Goal: Transaction & Acquisition: Purchase product/service

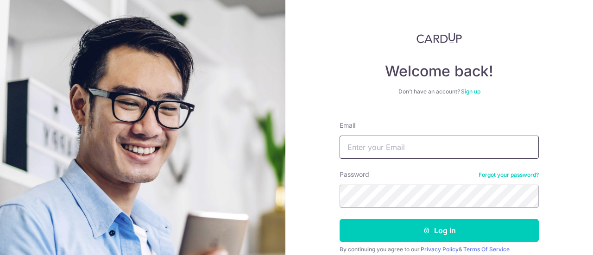
scroll to position [38, 0]
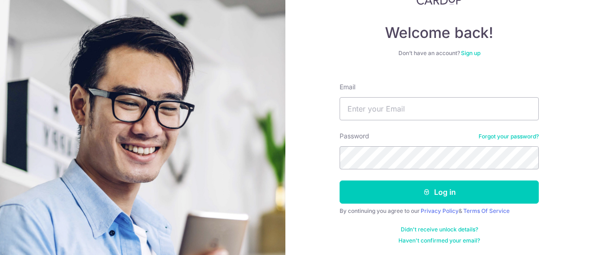
click at [469, 51] on link "Sign up" at bounding box center [470, 53] width 19 height 7
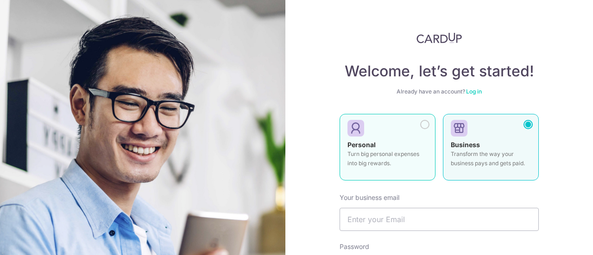
click at [402, 137] on label "Personal Turn big personal expenses into big rewards." at bounding box center [388, 147] width 96 height 67
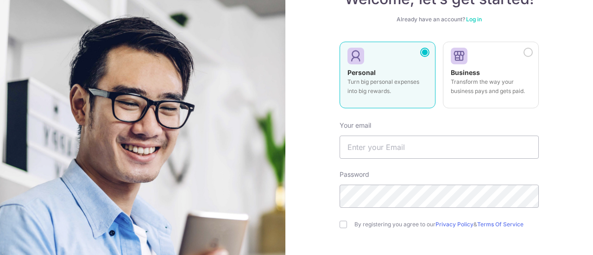
scroll to position [139, 0]
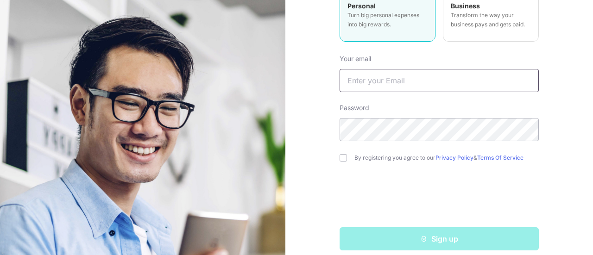
click at [394, 81] on input "text" at bounding box center [439, 80] width 199 height 23
type input "shihanpengg@gmail.com"
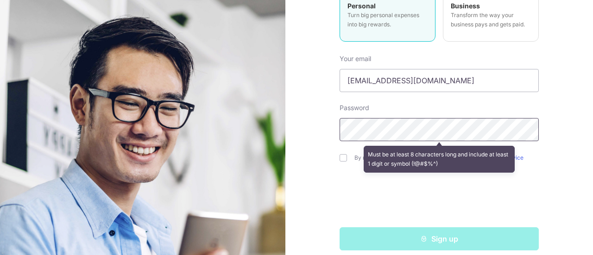
click at [298, 123] on div "Welcome, let’s get started! Already have an account? Log in Personal Turn big p…" at bounding box center [440, 127] width 308 height 255
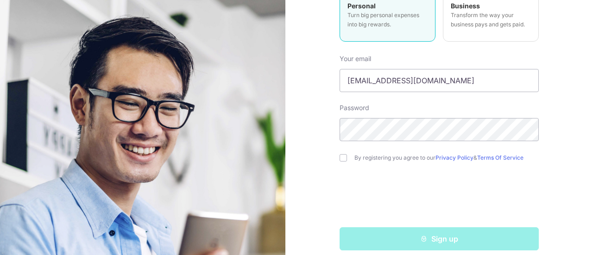
click at [351, 154] on div "By registering you agree to our Privacy Policy & Terms Of Service" at bounding box center [439, 158] width 199 height 11
drag, startPoint x: 342, startPoint y: 161, endPoint x: 351, endPoint y: 172, distance: 14.5
click at [342, 161] on div "By registering you agree to our Privacy Policy & Terms Of Service" at bounding box center [439, 158] width 199 height 11
click at [341, 155] on input "checkbox" at bounding box center [343, 157] width 7 height 7
checkbox input "true"
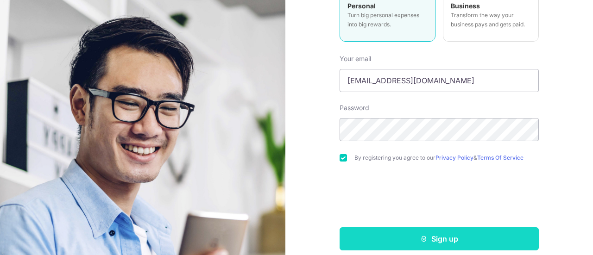
click at [387, 237] on button "Sign up" at bounding box center [439, 239] width 199 height 23
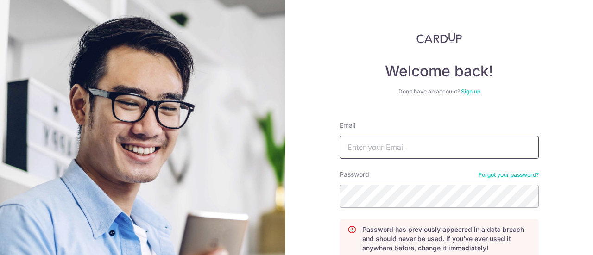
click at [418, 147] on input "Email" at bounding box center [439, 147] width 199 height 23
type input "[EMAIL_ADDRESS][DOMAIN_NAME]"
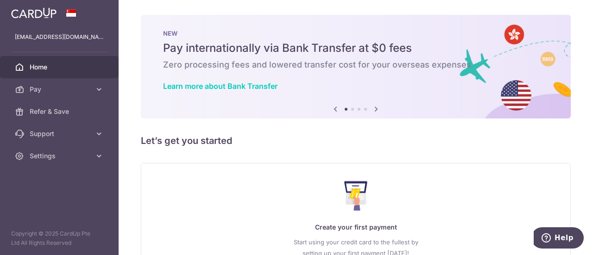
click at [375, 106] on icon at bounding box center [376, 109] width 11 height 12
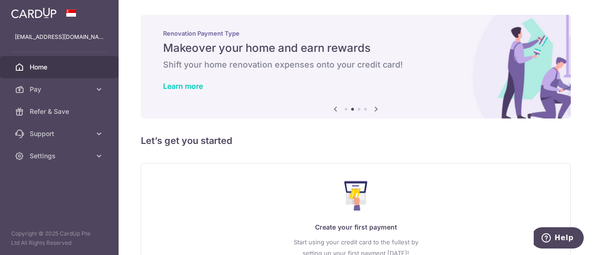
click at [374, 107] on icon at bounding box center [376, 109] width 11 height 12
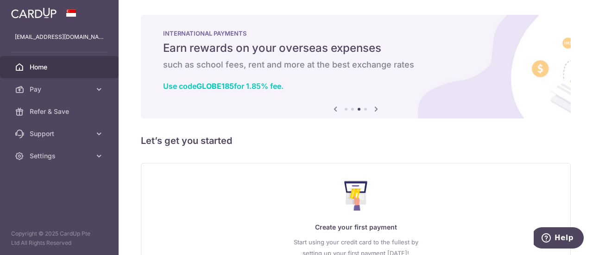
click at [374, 107] on icon at bounding box center [376, 109] width 11 height 12
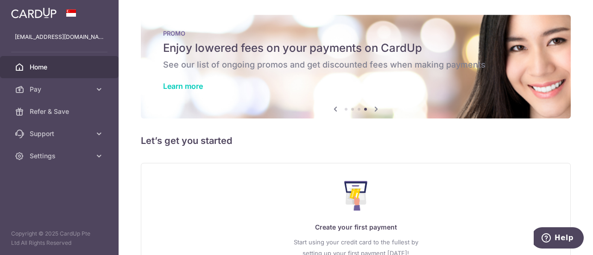
click at [374, 108] on icon at bounding box center [376, 109] width 11 height 12
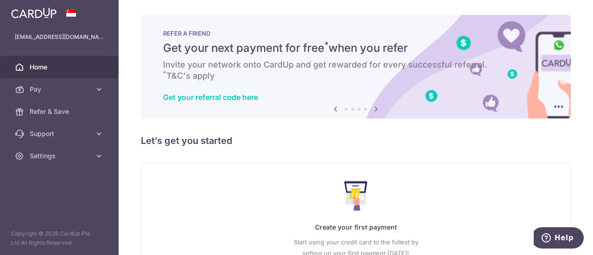
click at [374, 108] on icon at bounding box center [376, 109] width 11 height 12
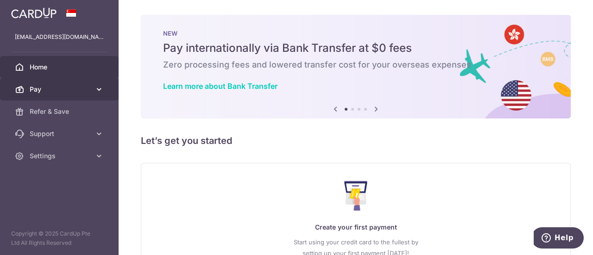
click at [79, 90] on span "Pay" at bounding box center [60, 89] width 61 height 9
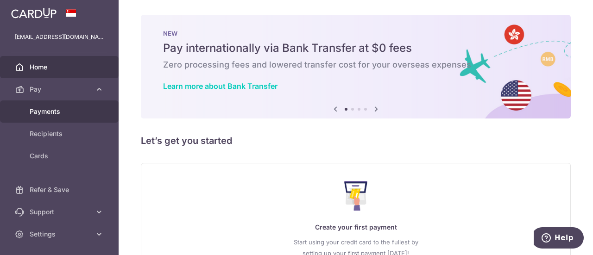
click at [64, 112] on span "Payments" at bounding box center [60, 111] width 61 height 9
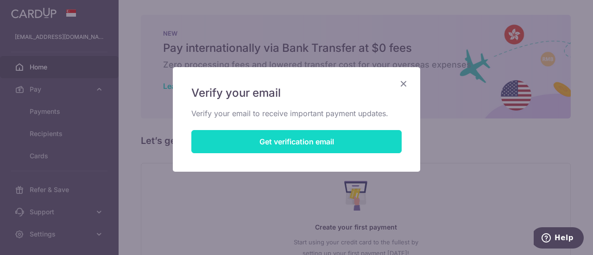
click at [310, 141] on button "Get verification email" at bounding box center [296, 141] width 210 height 23
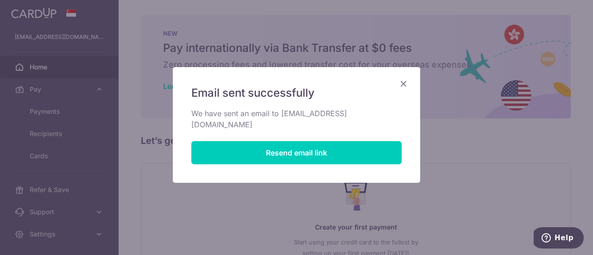
click at [406, 83] on icon "Close" at bounding box center [403, 84] width 11 height 12
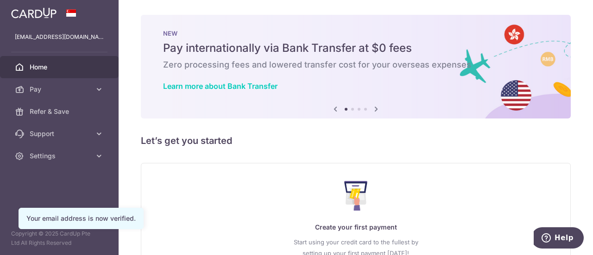
scroll to position [83, 0]
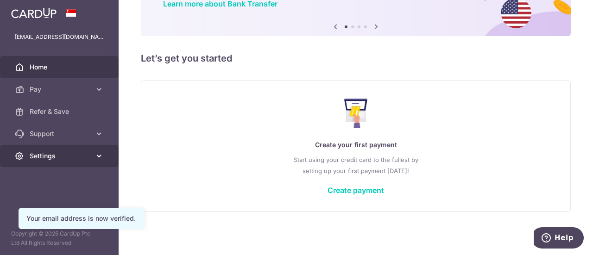
click at [57, 153] on span "Settings" at bounding box center [60, 156] width 61 height 9
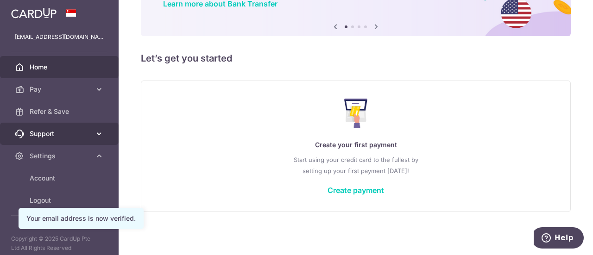
click at [64, 139] on link "Support" at bounding box center [59, 134] width 119 height 22
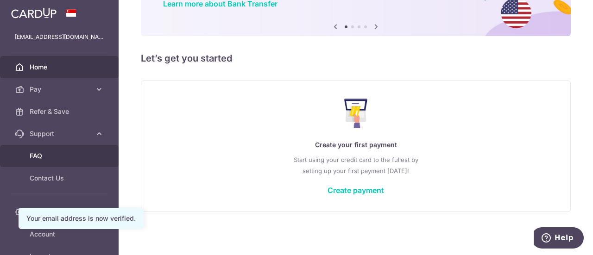
click at [60, 152] on span "FAQ" at bounding box center [60, 156] width 61 height 9
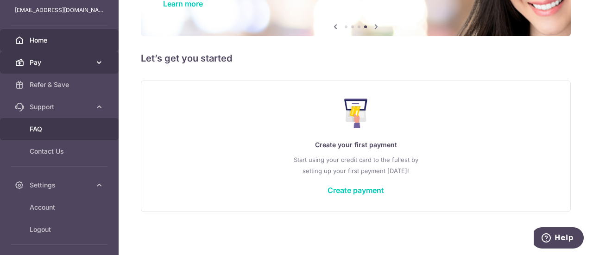
scroll to position [0, 0]
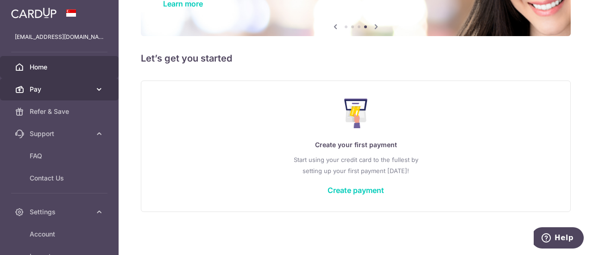
click at [77, 92] on span "Pay" at bounding box center [60, 89] width 61 height 9
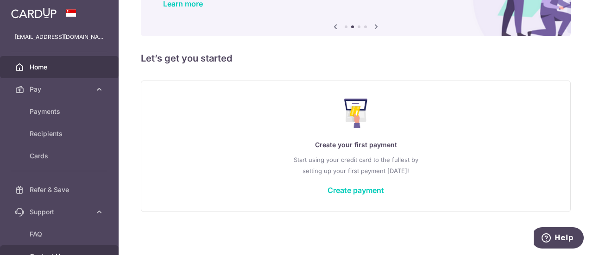
scroll to position [93, 0]
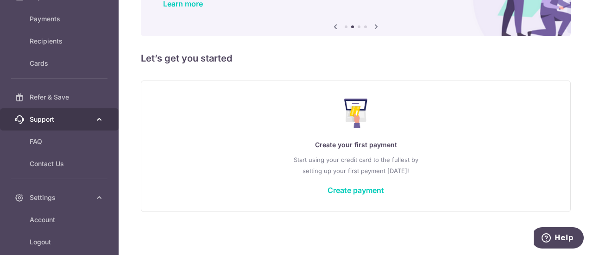
click at [73, 114] on link "Support" at bounding box center [59, 119] width 119 height 22
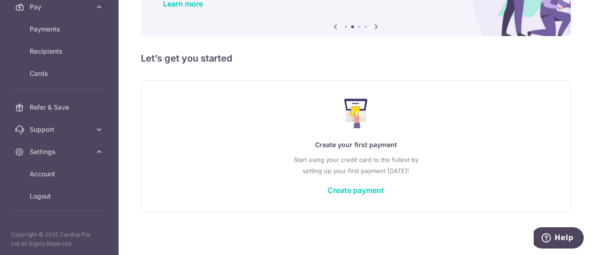
scroll to position [0, 0]
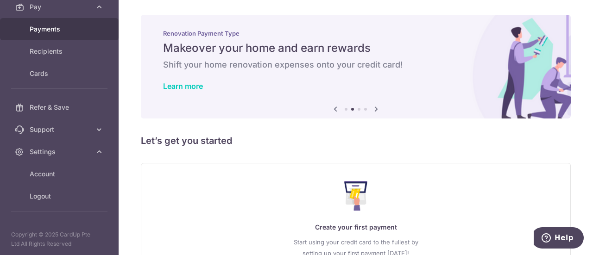
click at [57, 30] on span "Payments" at bounding box center [60, 29] width 61 height 9
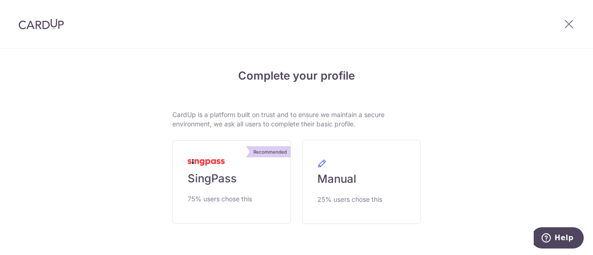
scroll to position [38, 0]
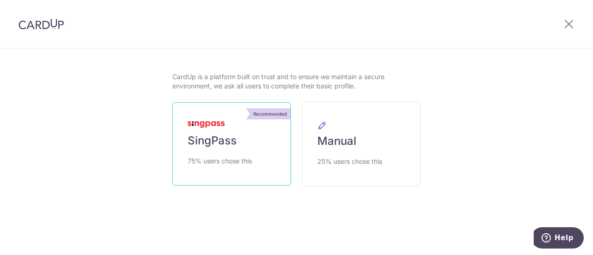
click at [222, 129] on link "Recommended SingPass 75% users chose this" at bounding box center [231, 143] width 119 height 83
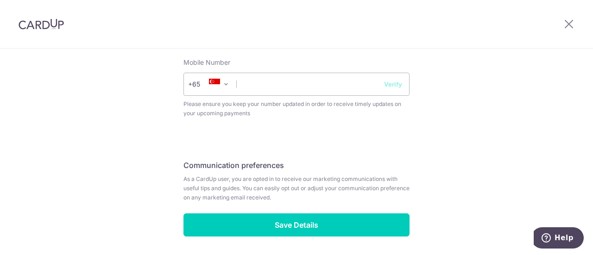
scroll to position [384, 0]
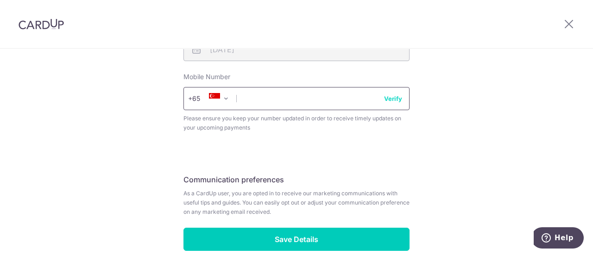
click at [327, 105] on input "text" at bounding box center [297, 98] width 226 height 23
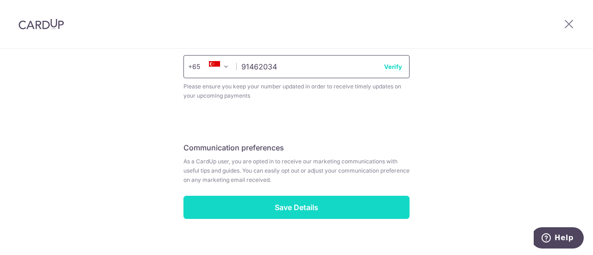
scroll to position [431, 0]
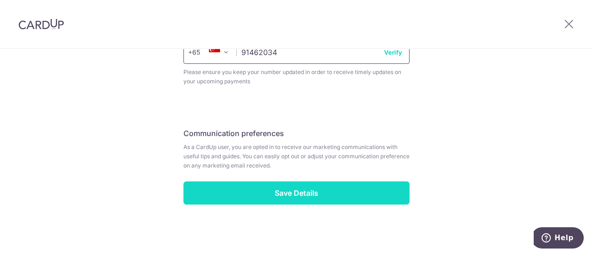
type input "91462034"
click at [318, 194] on input "Save Details" at bounding box center [297, 193] width 226 height 23
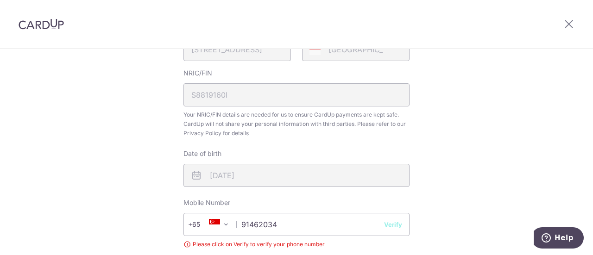
scroll to position [305, 0]
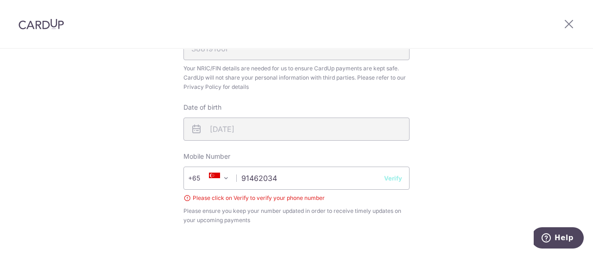
click at [394, 182] on button "Verify" at bounding box center [393, 178] width 18 height 9
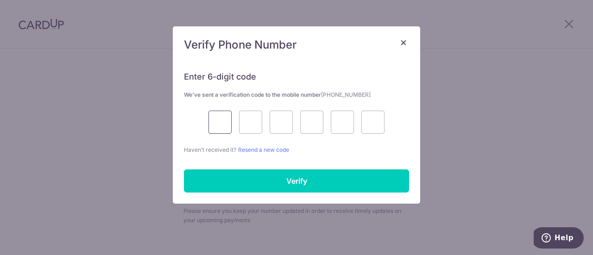
click at [226, 125] on input "text" at bounding box center [220, 122] width 23 height 23
type input "4"
type input "7"
type input "5"
type input "4"
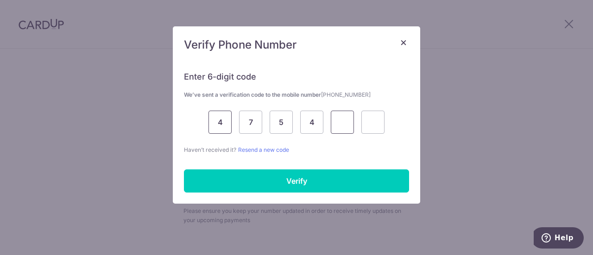
type input "4"
type input "9"
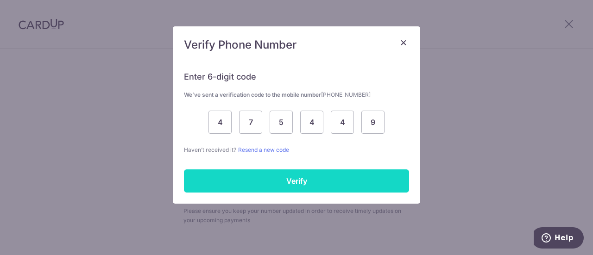
click at [291, 180] on input "Verify" at bounding box center [296, 181] width 225 height 23
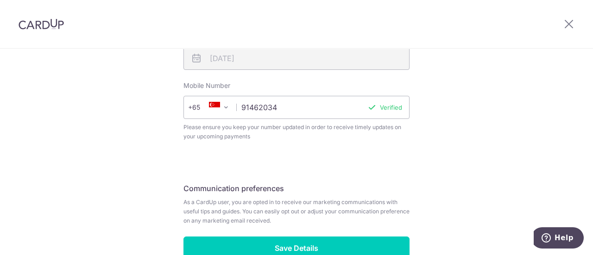
scroll to position [431, 0]
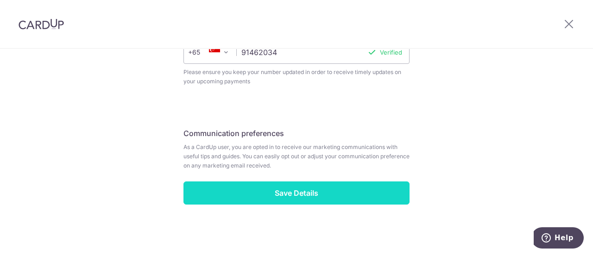
click at [339, 191] on input "Save Details" at bounding box center [297, 193] width 226 height 23
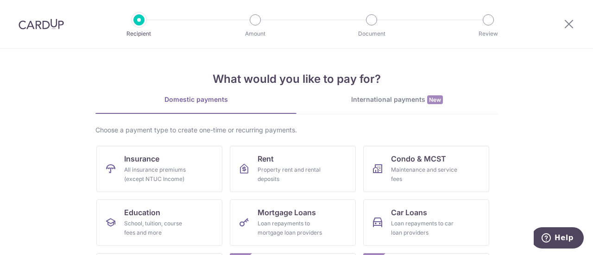
click at [537, 134] on section "What would you like to pay for? Domestic payments International payments New Ch…" at bounding box center [296, 152] width 593 height 207
click at [388, 102] on div "International payments New" at bounding box center [397, 100] width 201 height 10
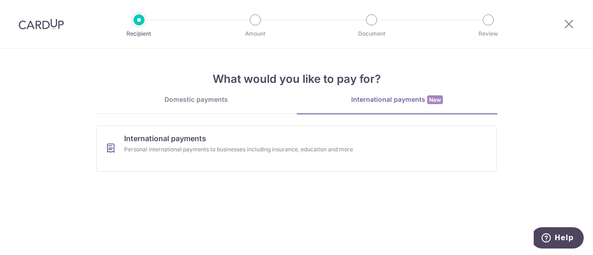
click at [176, 106] on link "Domestic payments" at bounding box center [196, 104] width 201 height 19
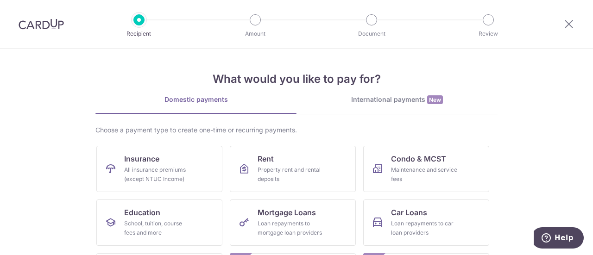
scroll to position [46, 0]
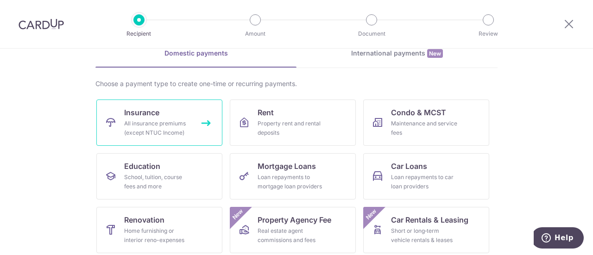
click at [156, 123] on div "All insurance premiums (except NTUC Income)" at bounding box center [157, 128] width 67 height 19
